Goal: Information Seeking & Learning: Check status

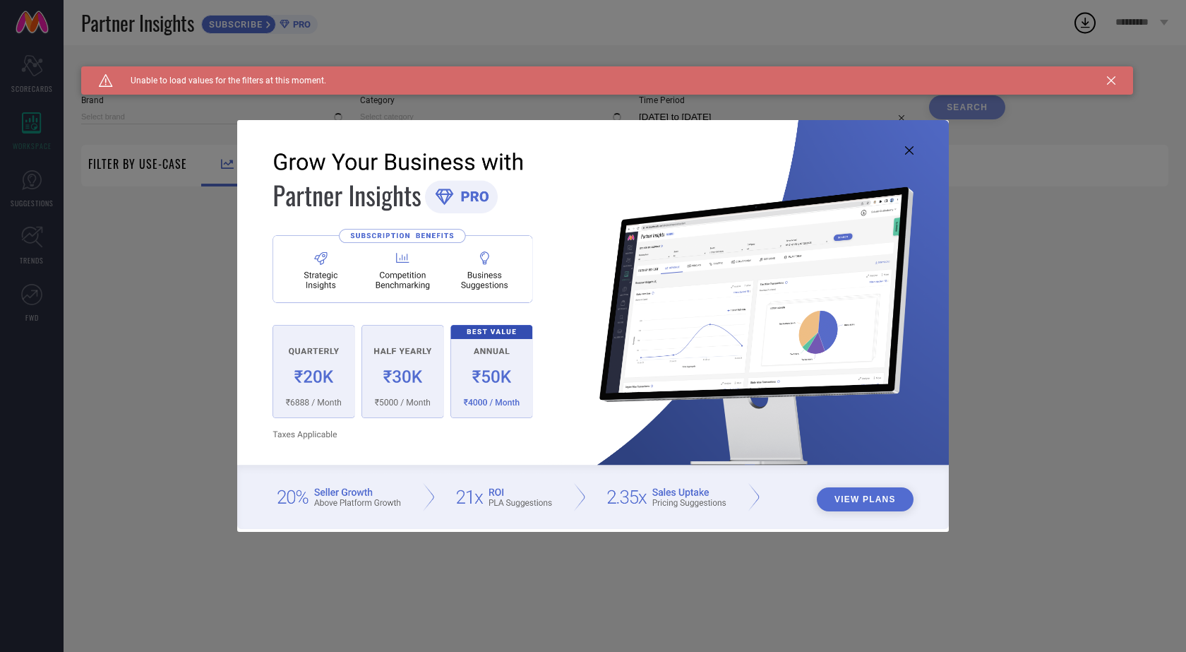
type input "1 STOP FASHION"
type input "All"
click at [913, 150] on icon at bounding box center [909, 150] width 8 height 8
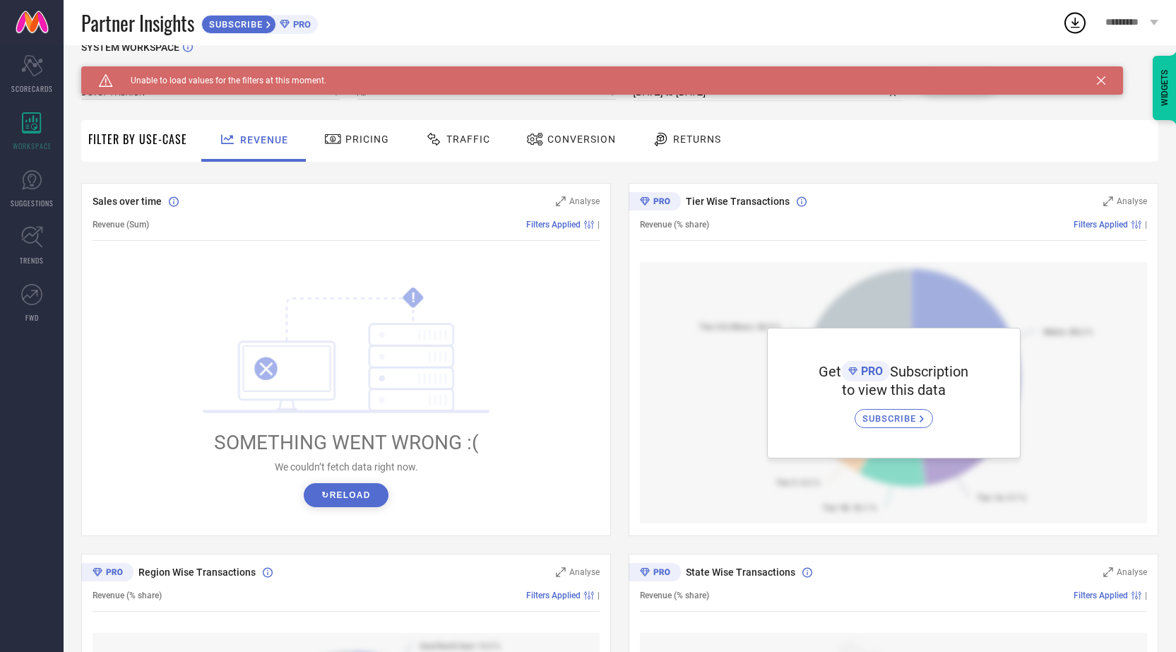
scroll to position [47, 0]
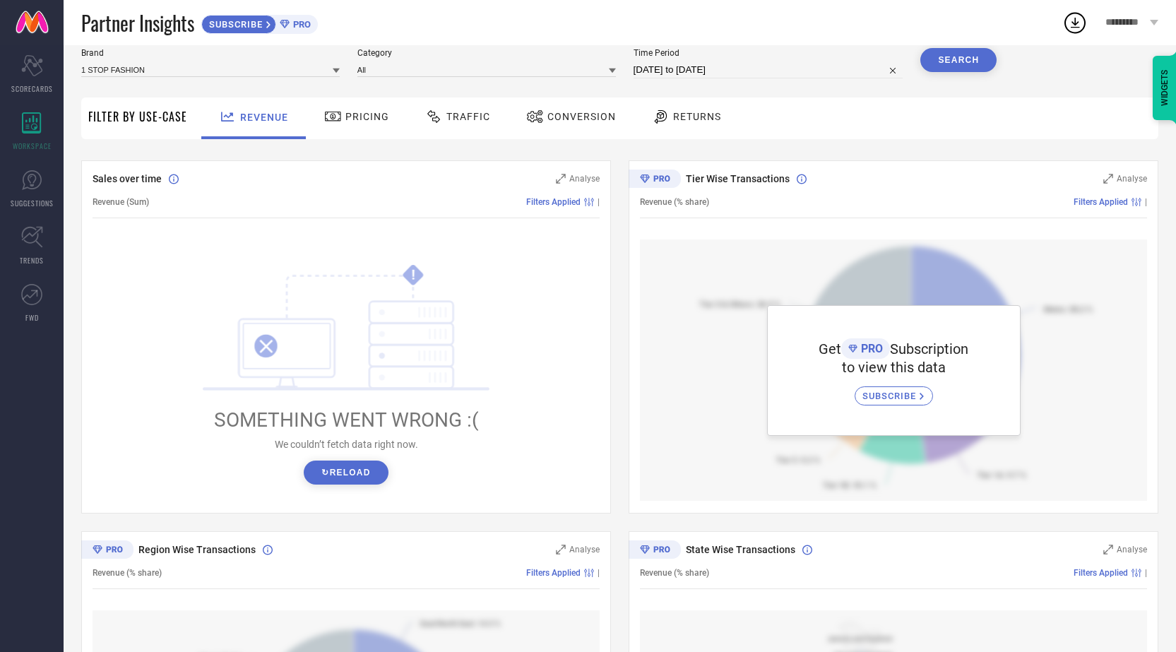
click at [881, 392] on span "SUBSCRIBE" at bounding box center [890, 396] width 57 height 11
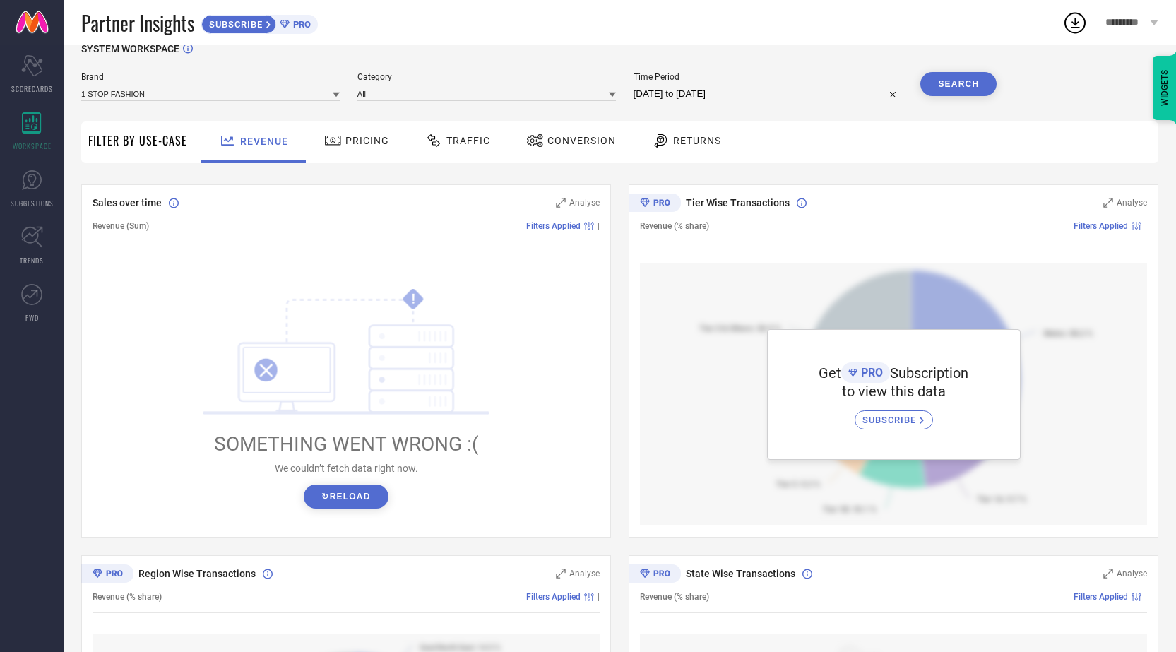
scroll to position [19, 0]
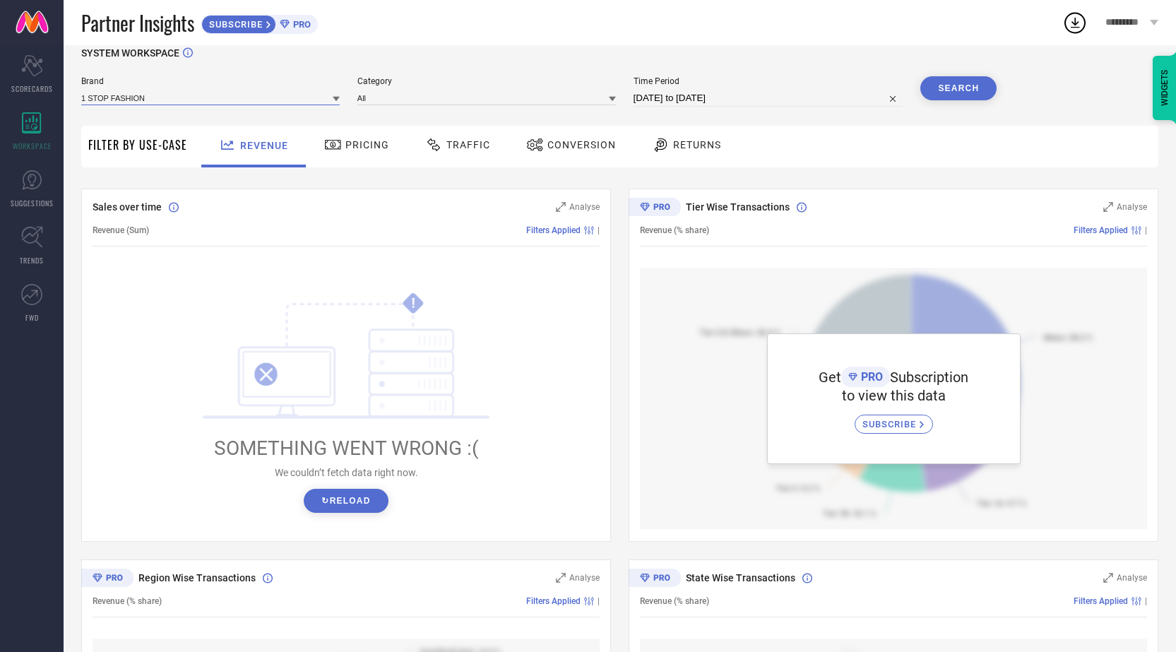
click at [155, 102] on input at bounding box center [210, 97] width 258 height 15
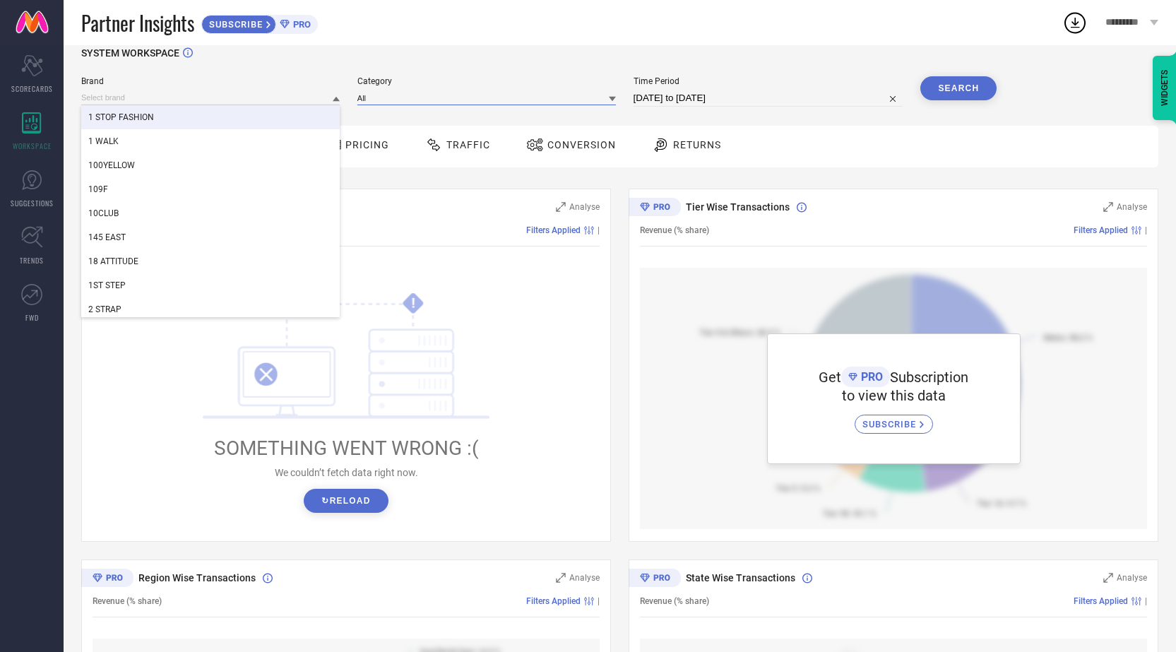
click at [415, 104] on input at bounding box center [486, 97] width 258 height 15
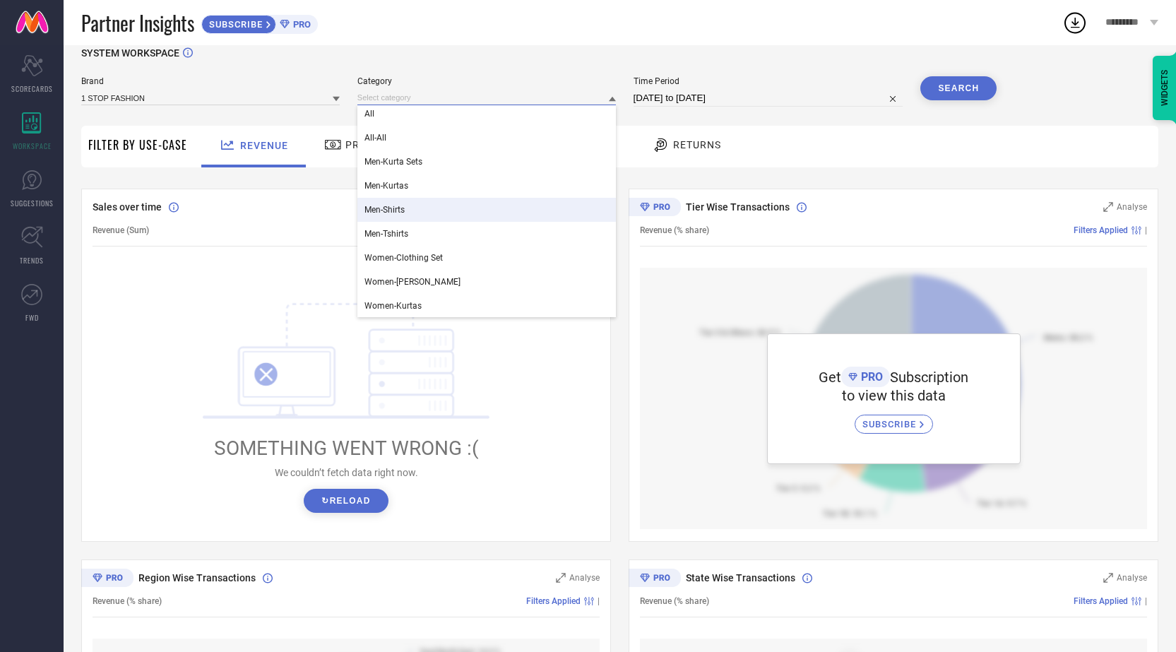
scroll to position [4, 0]
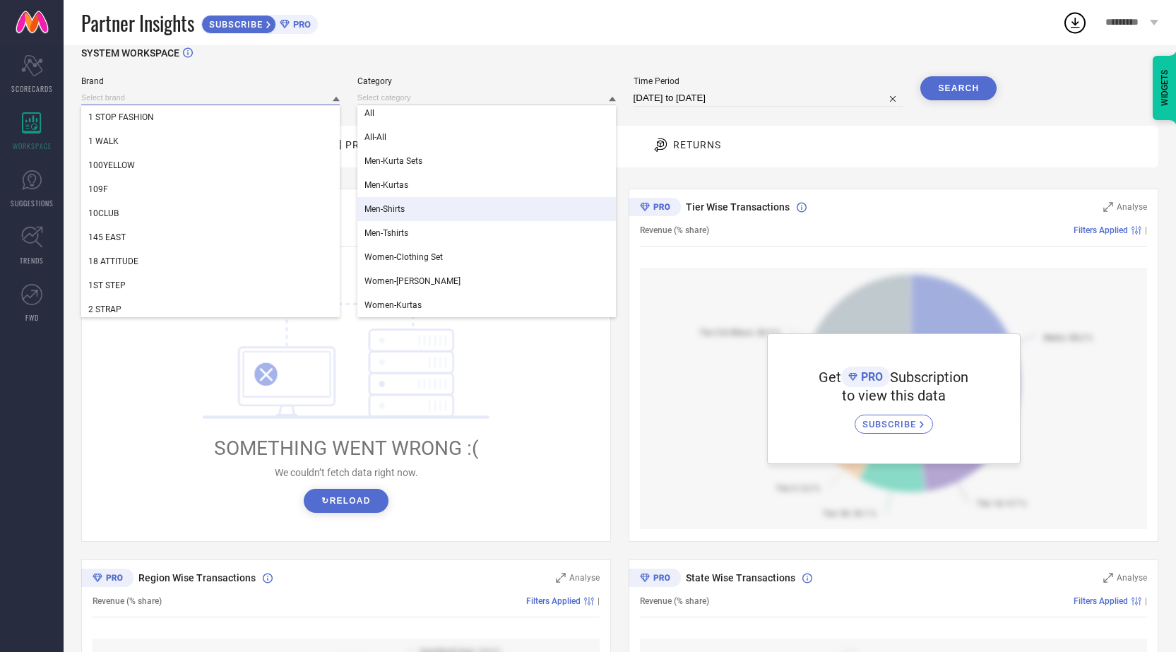
click at [207, 101] on input at bounding box center [210, 97] width 258 height 15
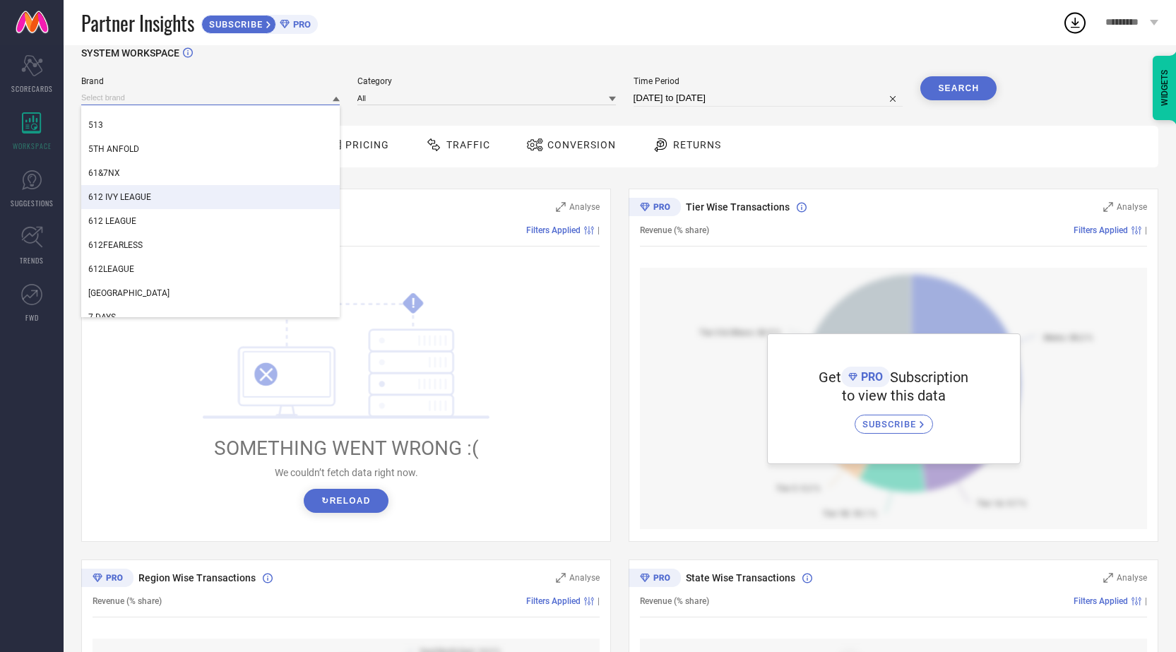
scroll to position [754, 0]
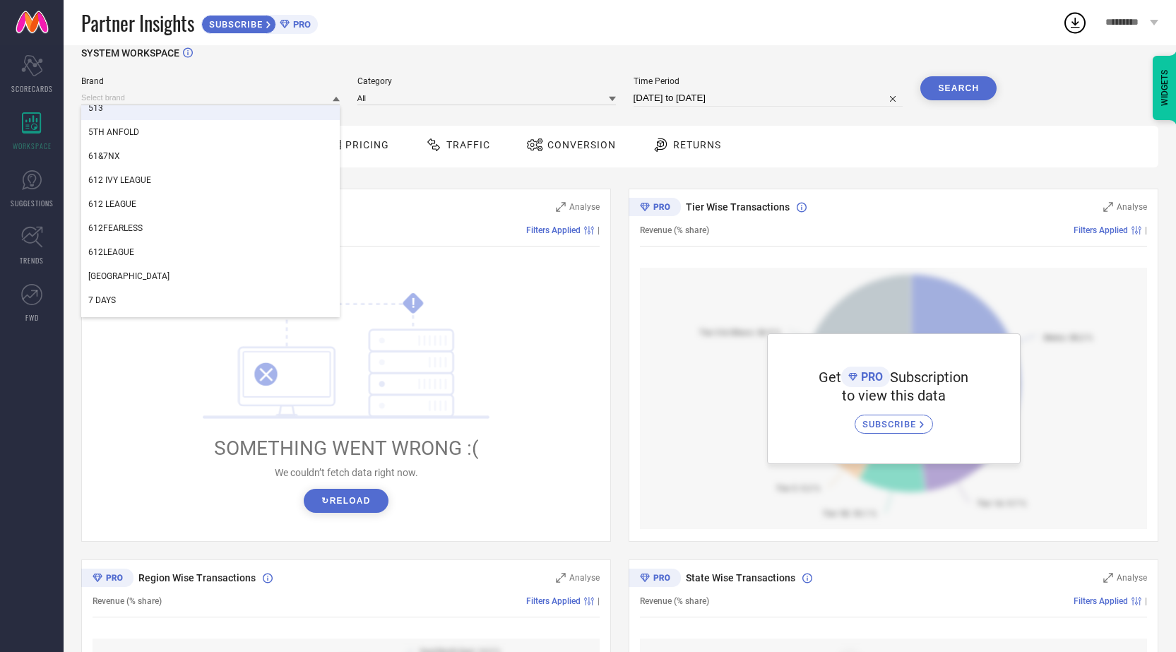
click at [179, 88] on div "Brand 3PIN 4711 4F 5 ELEMENTS 513 5TH ANFOLD 61&7NX 612 IVY LEAGUE 612 LEAGUE 6…" at bounding box center [210, 91] width 258 height 30
click at [169, 97] on input at bounding box center [210, 97] width 258 height 15
click at [160, 113] on div "1 STOP FASHION" at bounding box center [210, 117] width 258 height 24
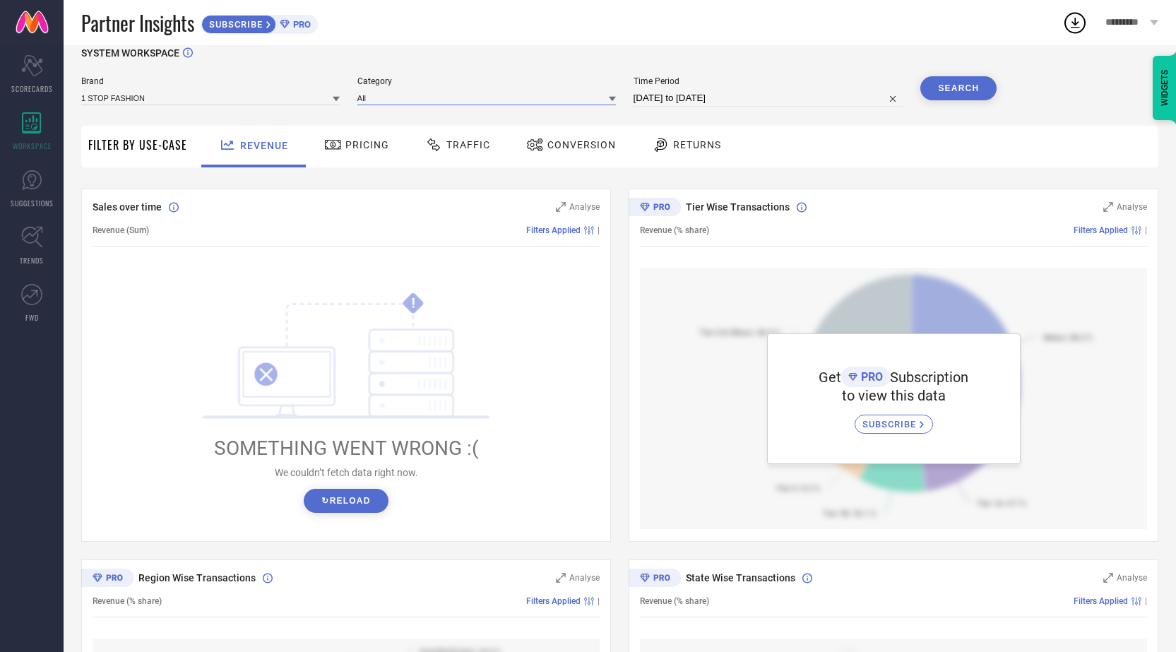
click at [379, 104] on input at bounding box center [486, 97] width 258 height 15
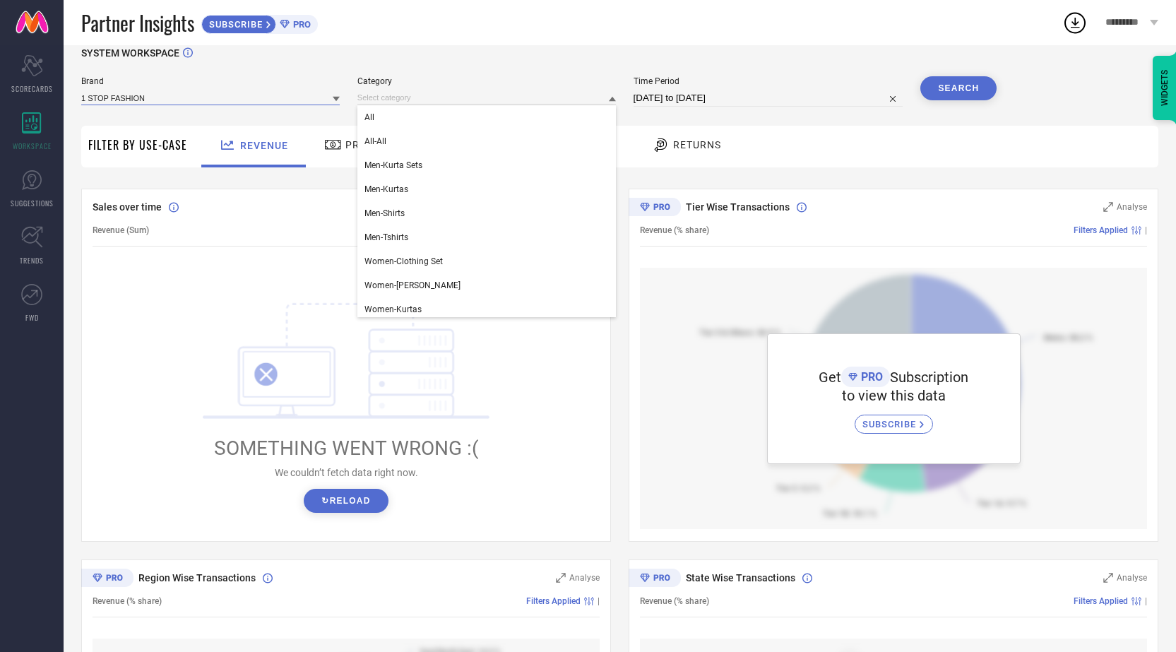
click at [213, 95] on input at bounding box center [210, 97] width 258 height 15
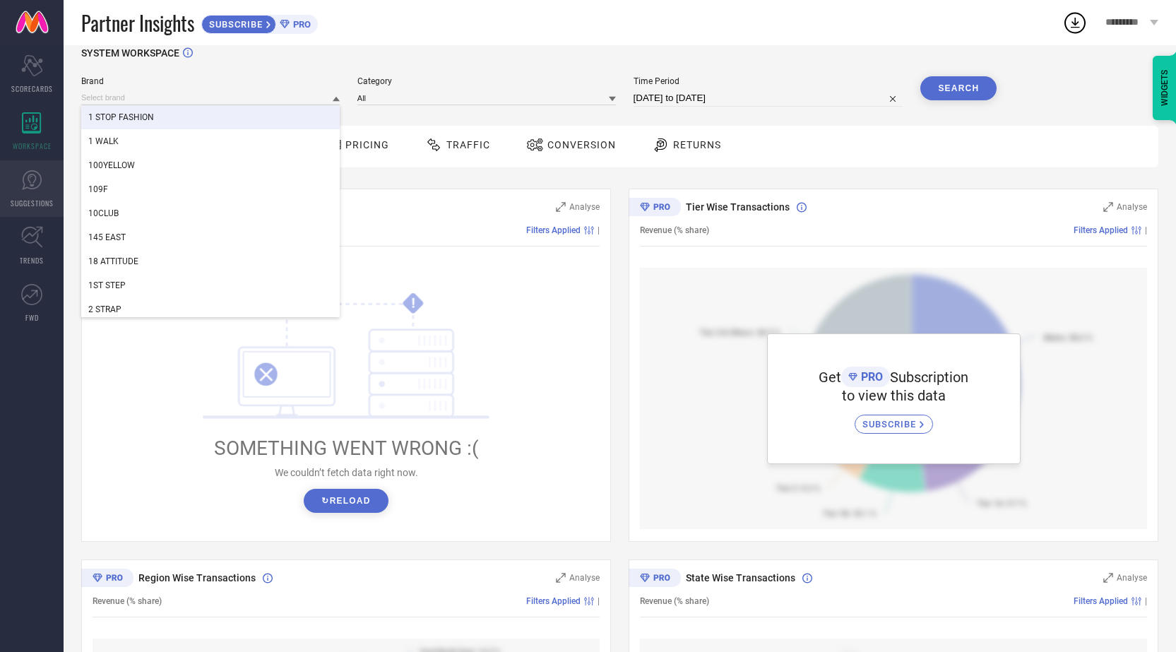
click at [28, 172] on icon at bounding box center [32, 180] width 20 height 20
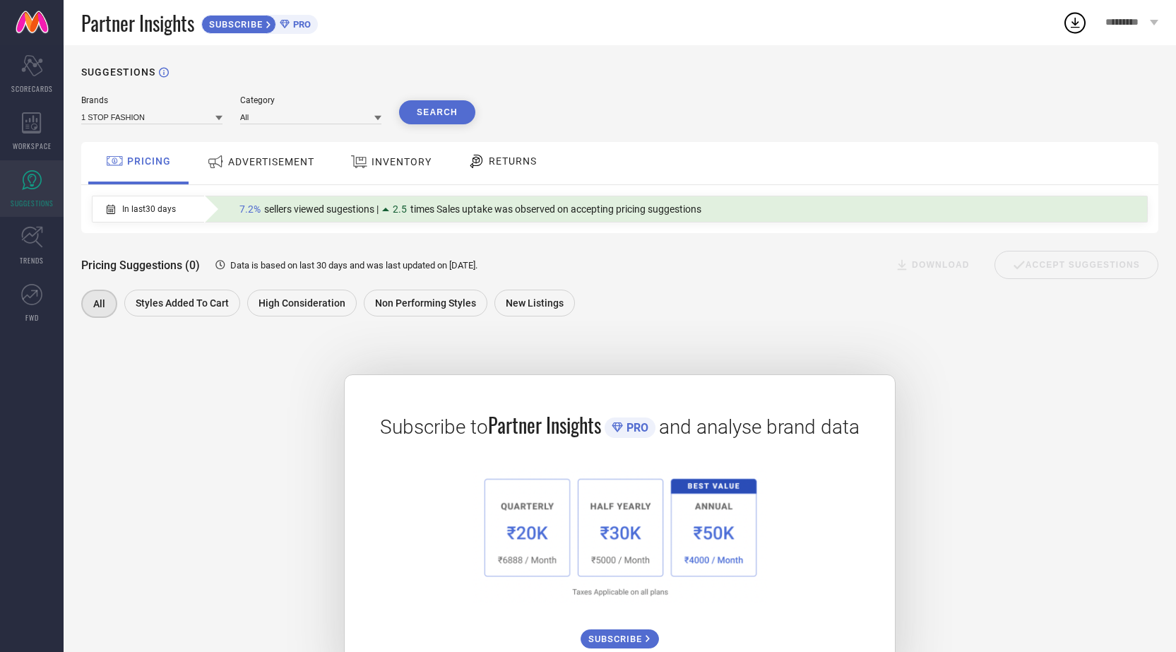
click at [186, 126] on div "Brands 1 STOP FASHION Category All Search PRICING ADVERTISEMENT INVENTORY RETUR…" at bounding box center [619, 389] width 1077 height 589
click at [217, 119] on icon at bounding box center [218, 117] width 7 height 7
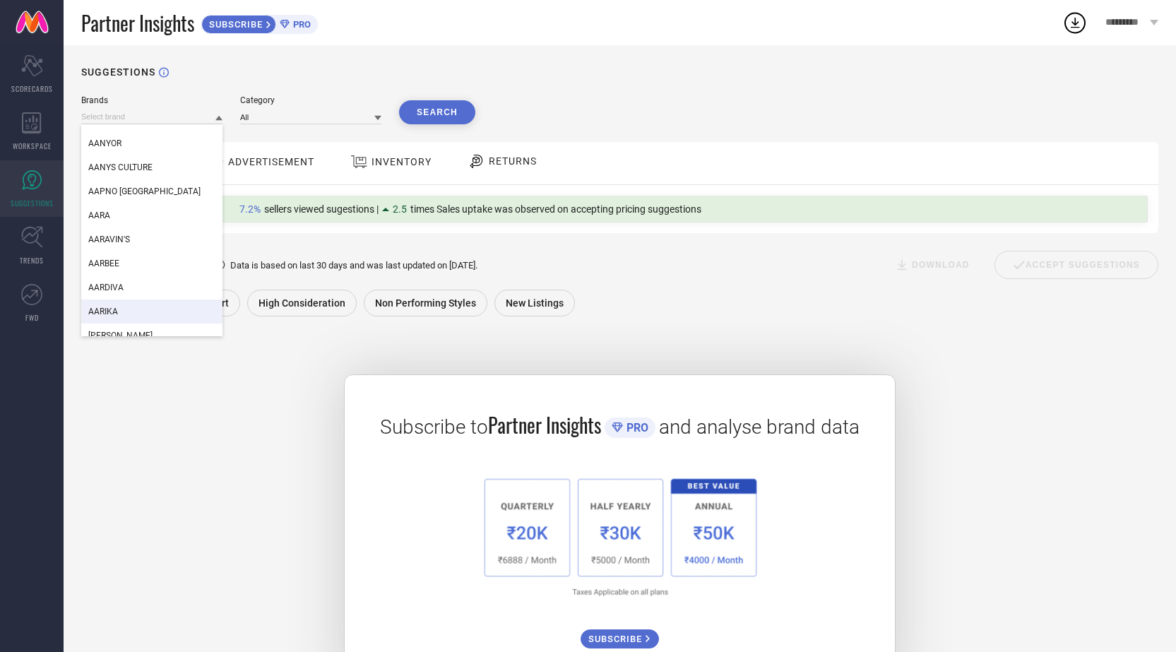
scroll to position [2354, 0]
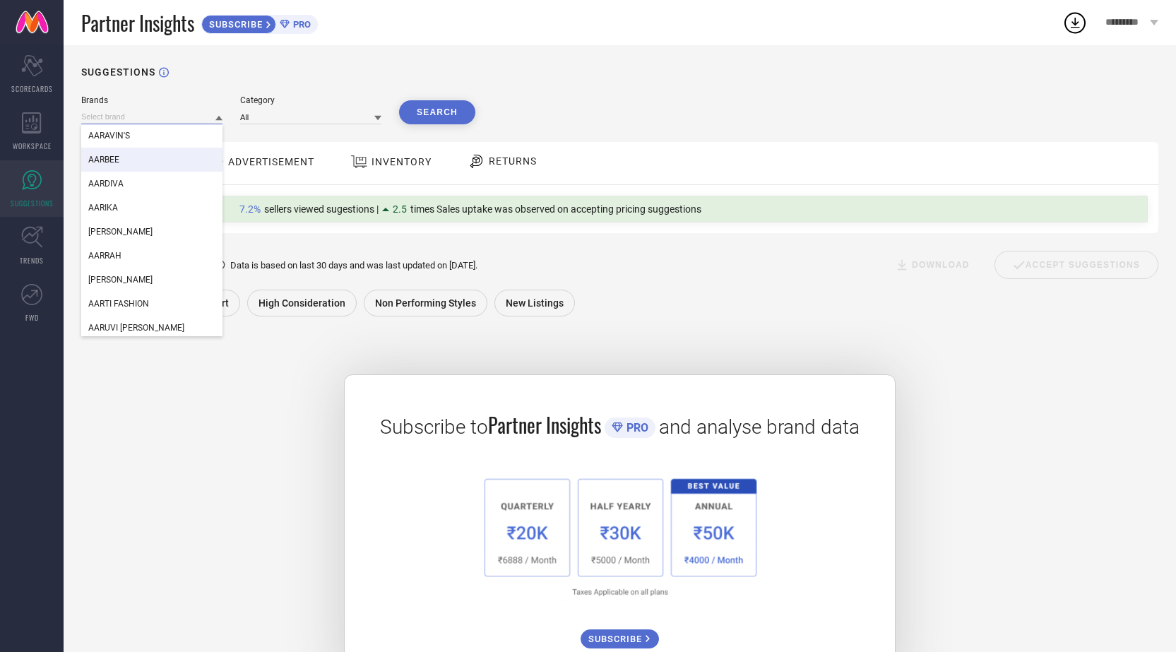
click at [135, 112] on input at bounding box center [151, 116] width 141 height 15
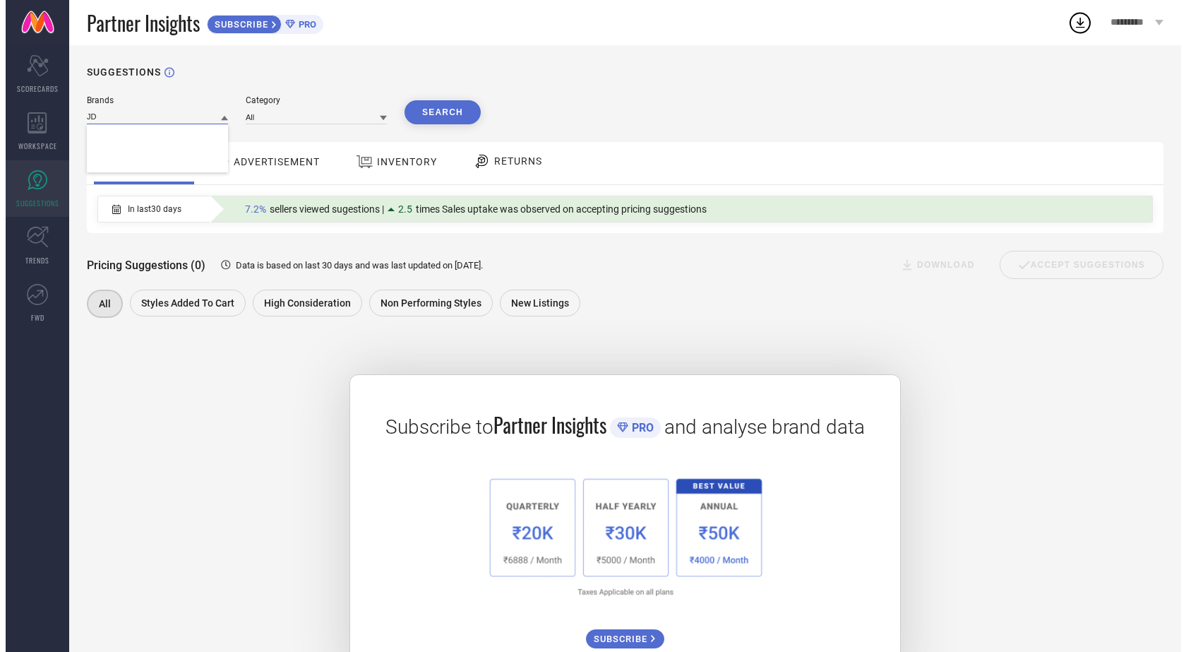
scroll to position [0, 0]
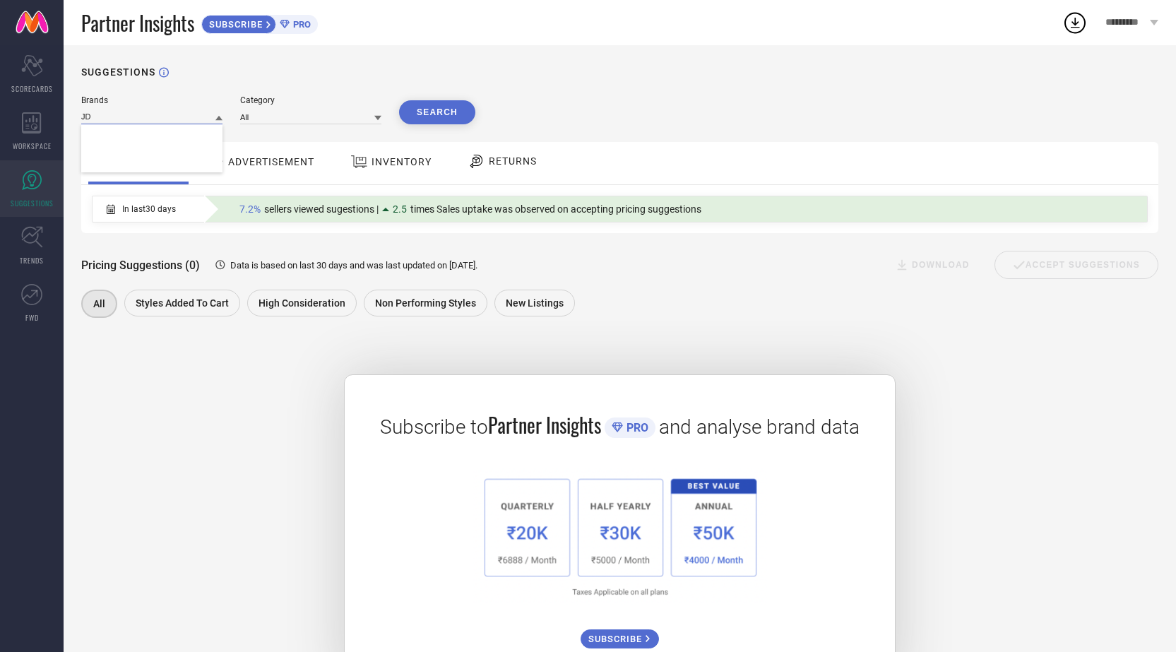
type input "J"
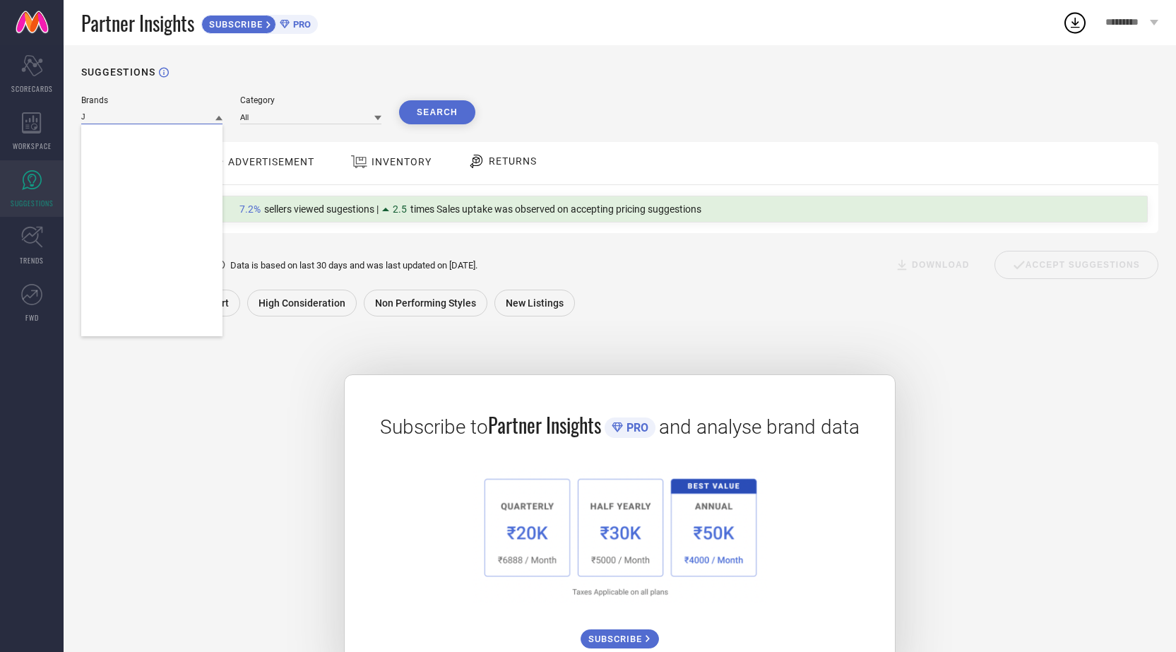
click at [129, 116] on input "J" at bounding box center [151, 116] width 141 height 15
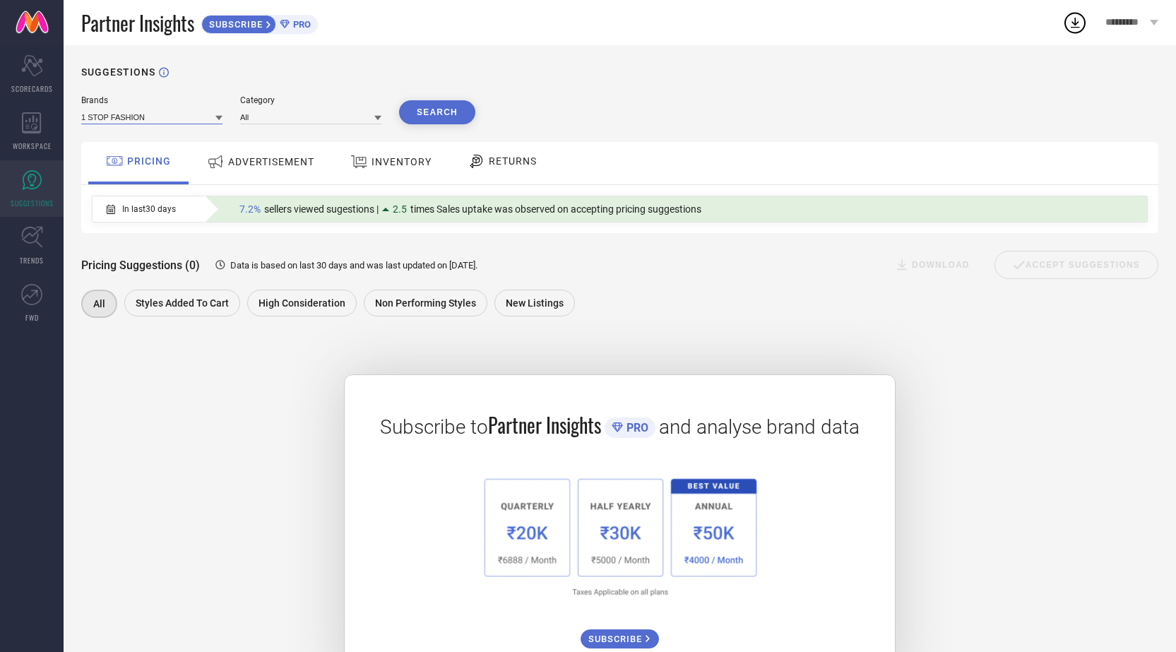
click at [170, 119] on input at bounding box center [151, 116] width 141 height 15
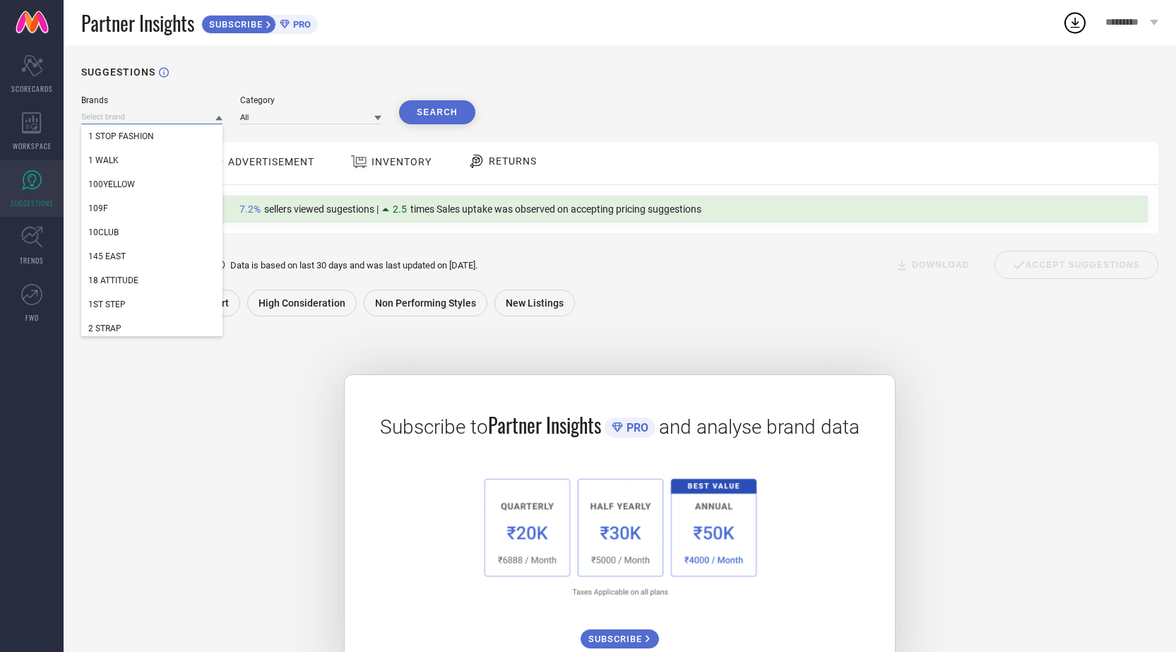
click at [170, 119] on input at bounding box center [151, 116] width 141 height 15
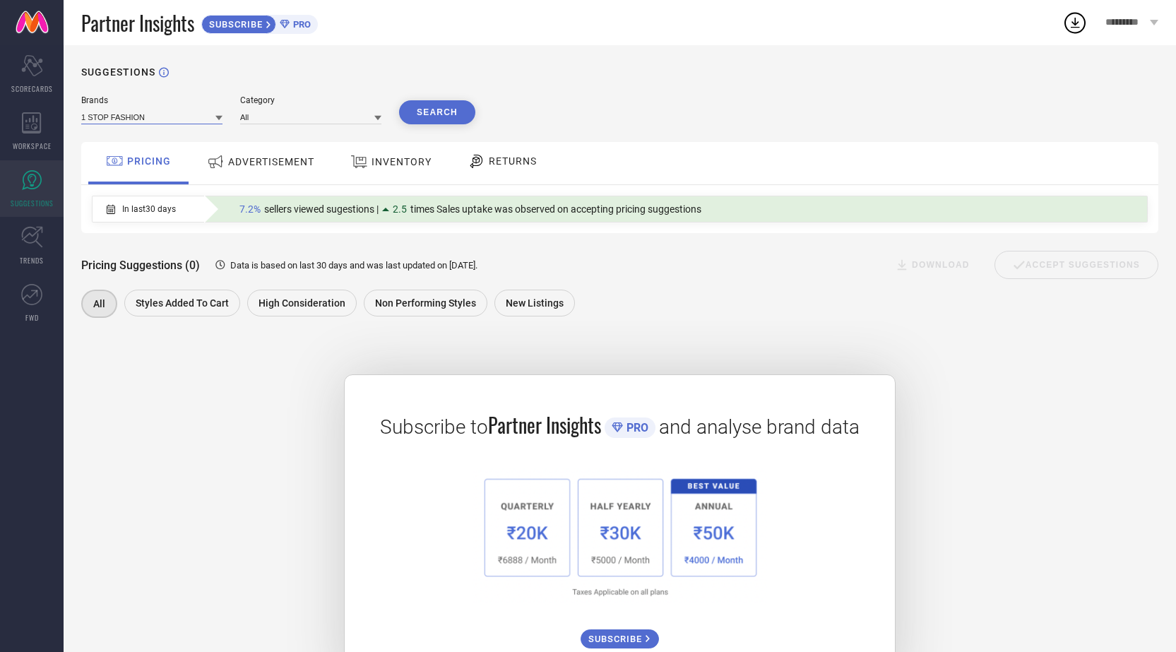
click at [170, 119] on input at bounding box center [151, 116] width 141 height 15
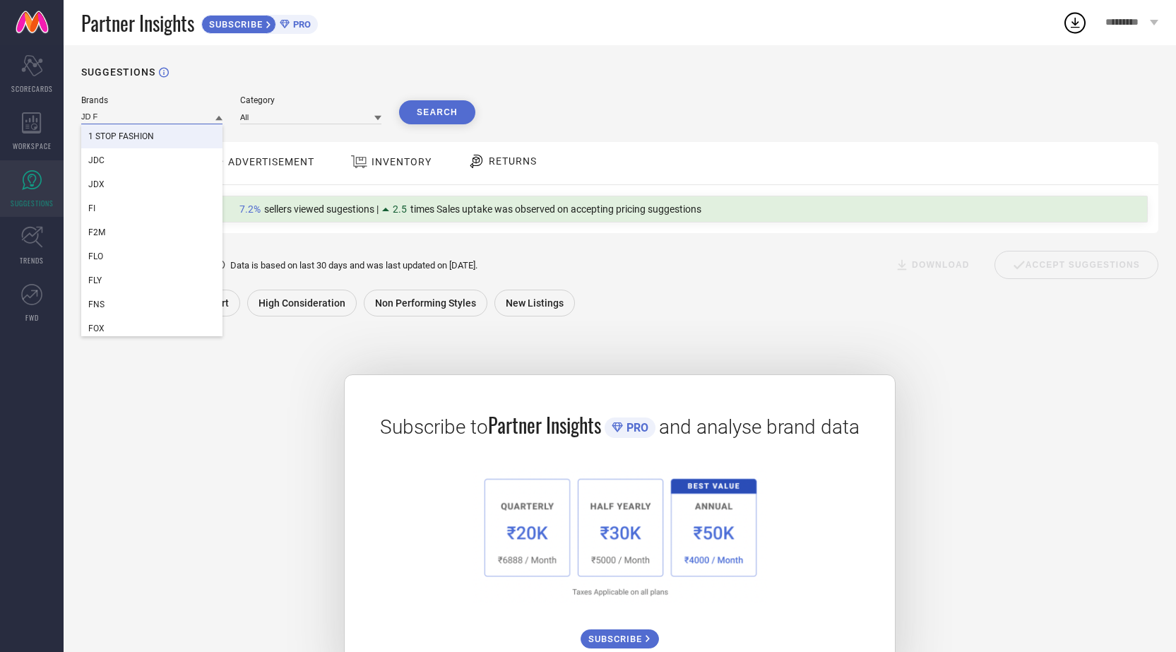
type input "JD F"
click at [360, 107] on div "Category All" at bounding box center [310, 109] width 141 height 29
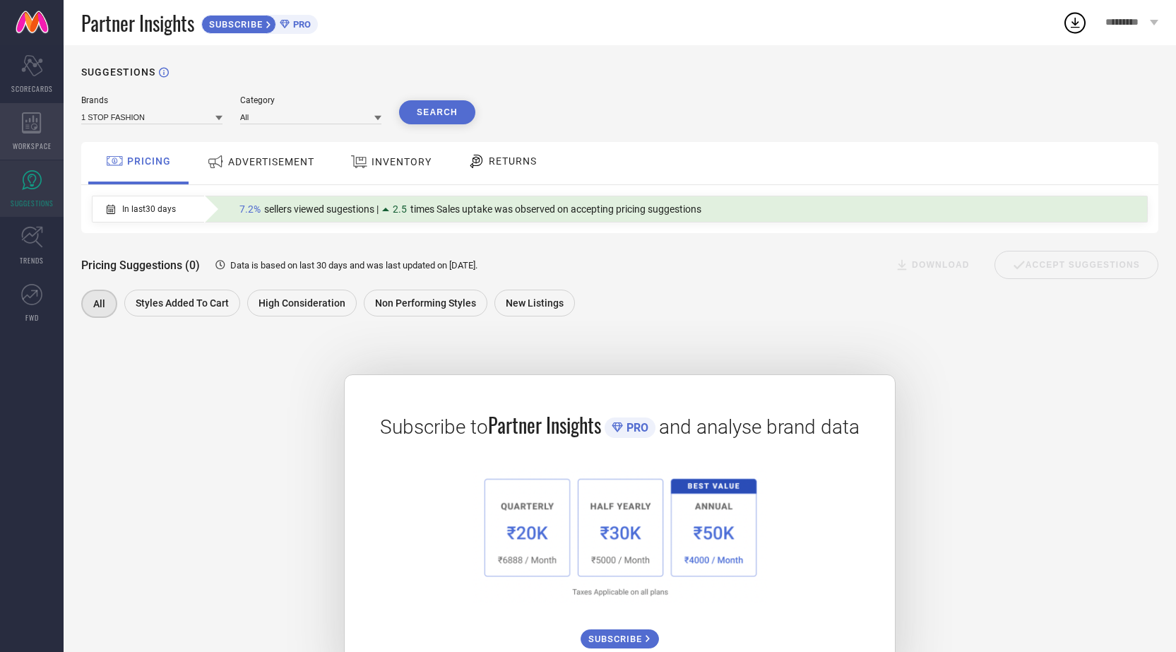
click at [16, 119] on div "WORKSPACE" at bounding box center [32, 131] width 64 height 56
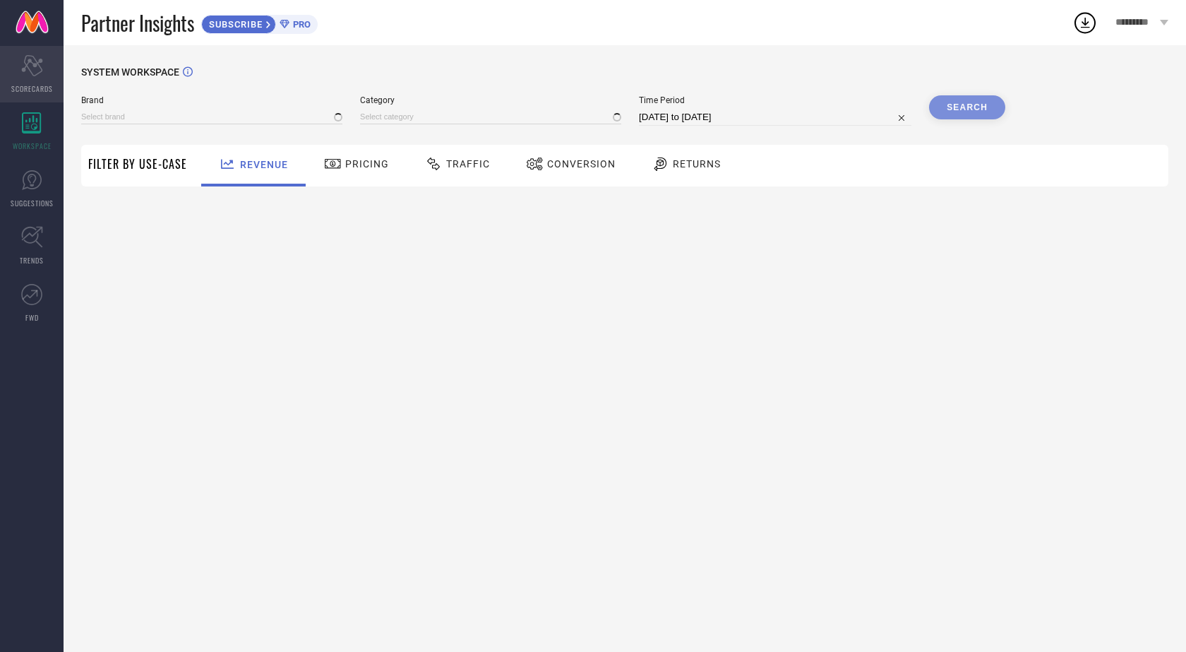
click at [30, 80] on div "Scorecard SCORECARDS" at bounding box center [32, 74] width 64 height 56
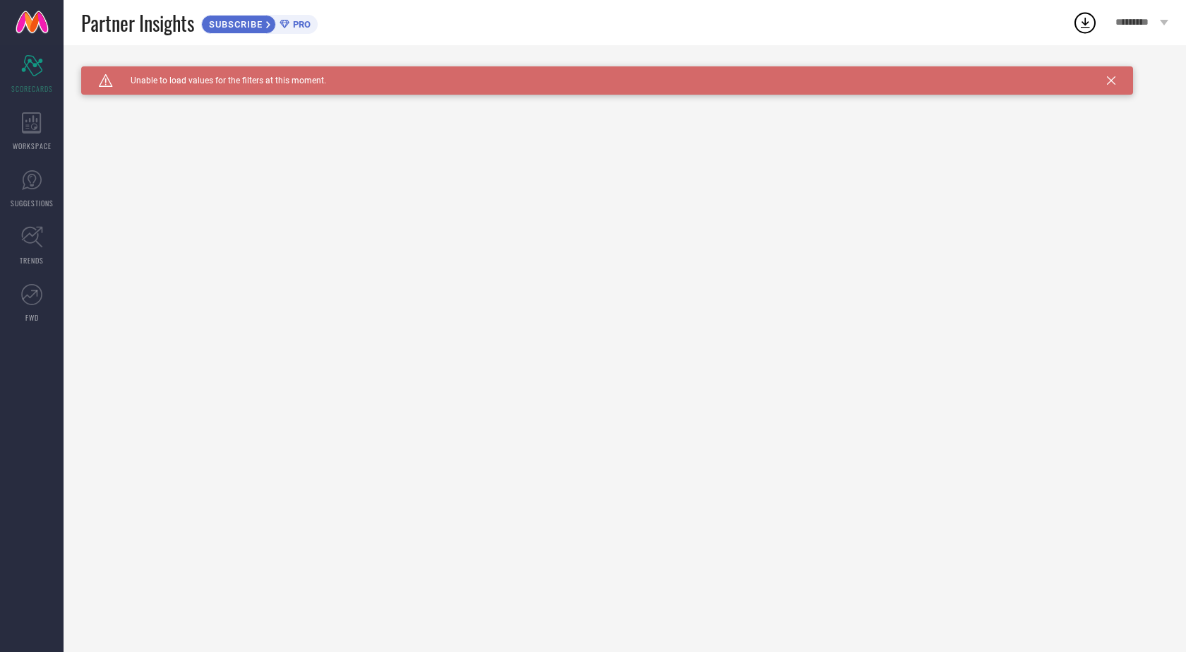
click at [107, 80] on icon "Caution Created with Sketch." at bounding box center [106, 80] width 14 height 13
click at [228, 21] on span "SUBSCRIBE" at bounding box center [234, 24] width 64 height 11
click at [32, 235] on icon at bounding box center [31, 237] width 21 height 21
